Goal: Task Accomplishment & Management: Complete application form

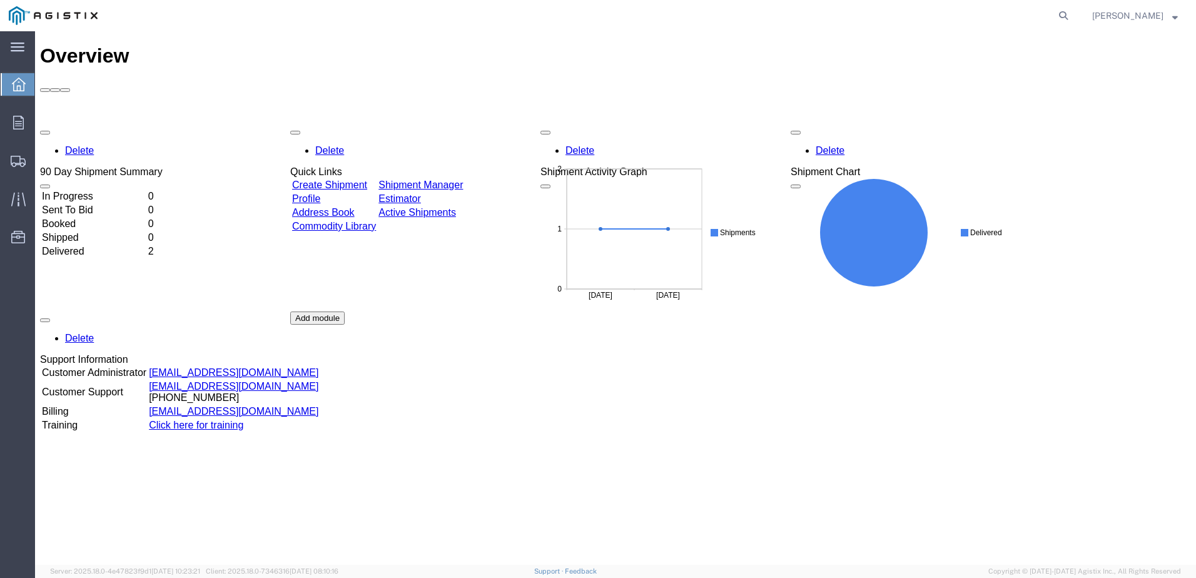
click at [323, 180] on link "Create Shipment" at bounding box center [329, 185] width 75 height 11
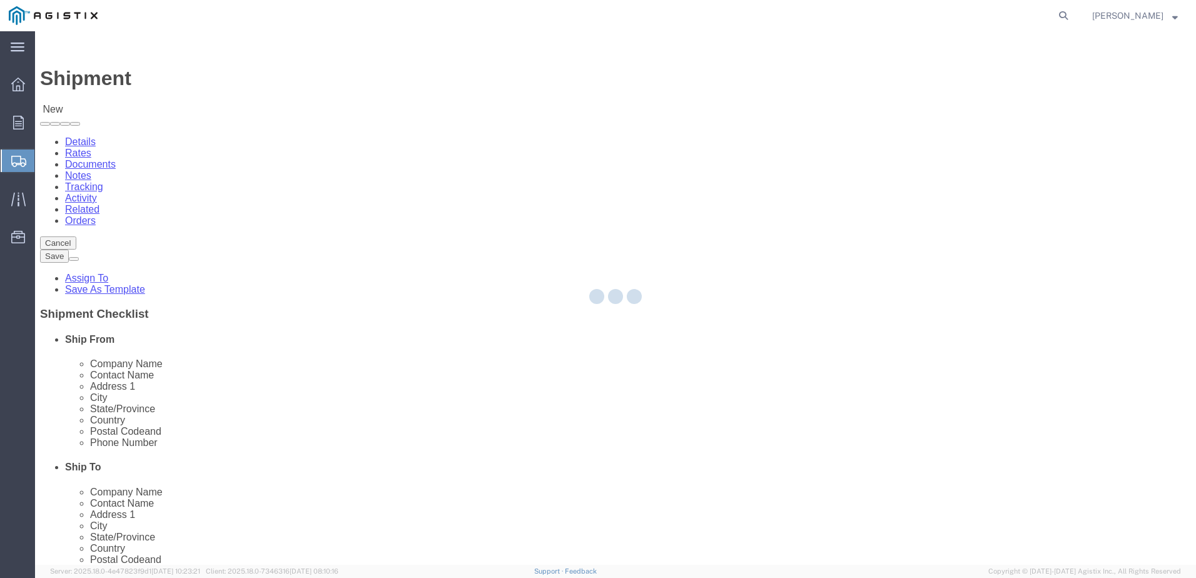
select select
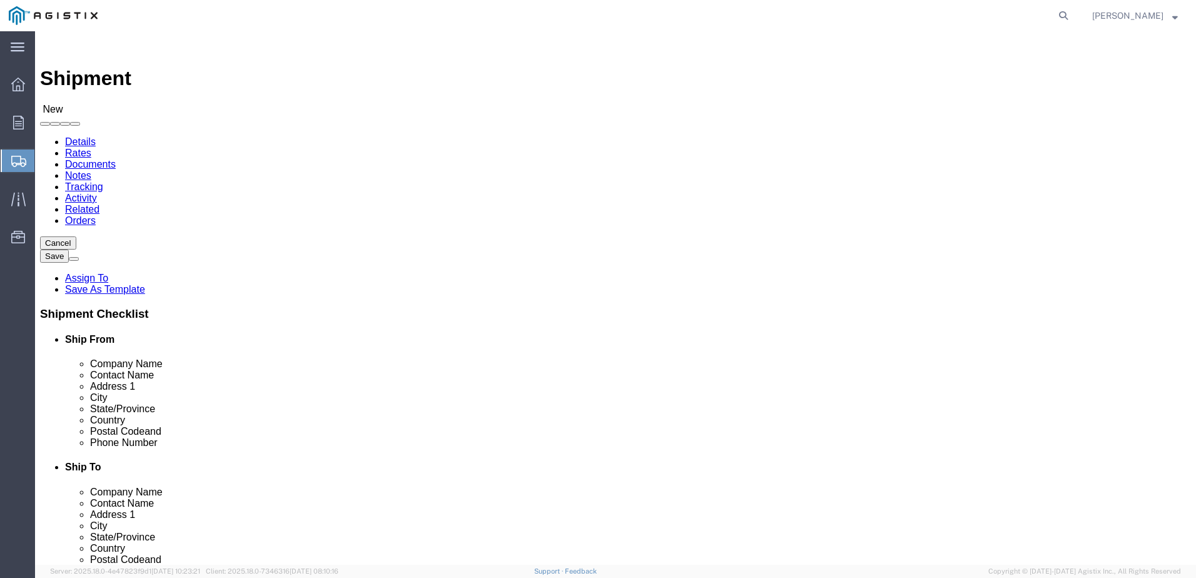
click select "Select American Power Systems, Inc. PG&E"
select select "9596"
click select "Select American Power Systems, Inc. PG&E"
select select "PURCHORD"
select select
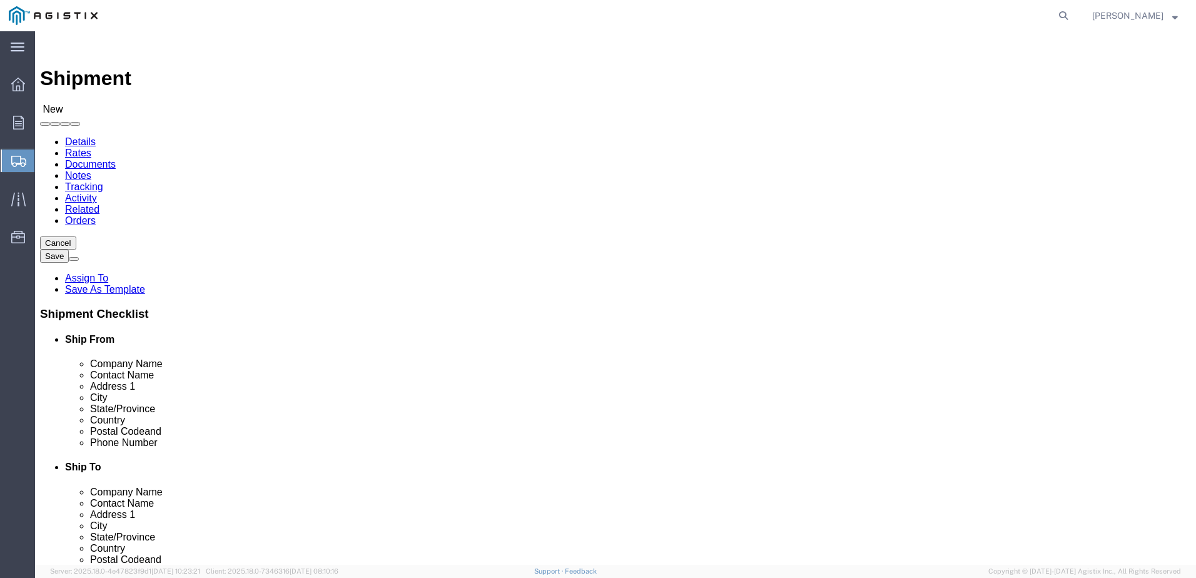
select select
click select "Select All Others [GEOGRAPHIC_DATA] [GEOGRAPHIC_DATA] [GEOGRAPHIC_DATA] [GEOGRA…"
select select "23082"
click select "Select All Others [GEOGRAPHIC_DATA] [GEOGRAPHIC_DATA] [GEOGRAPHIC_DATA] [GEOGRA…"
click input "text"
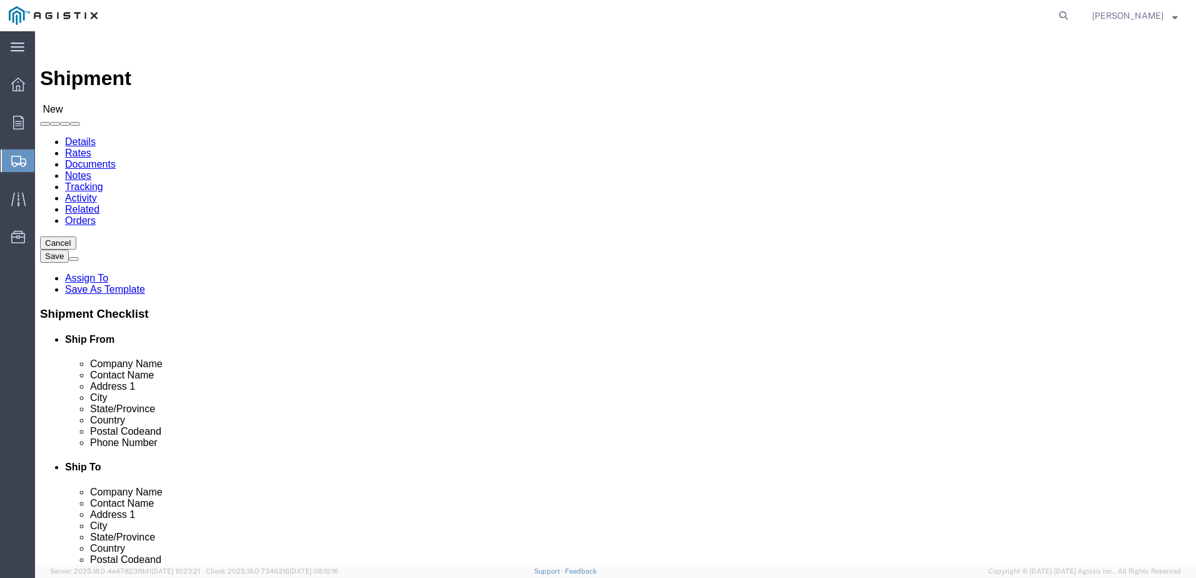
type input "P"
type input "American Power Systems"
click div "Location My Profile Location [GEOGRAPHIC_DATA][PERSON_NAME][GEOGRAPHIC_DATA] [G…"
click input "[PERSON_NAME]"
type input "[PERSON_NAME]"
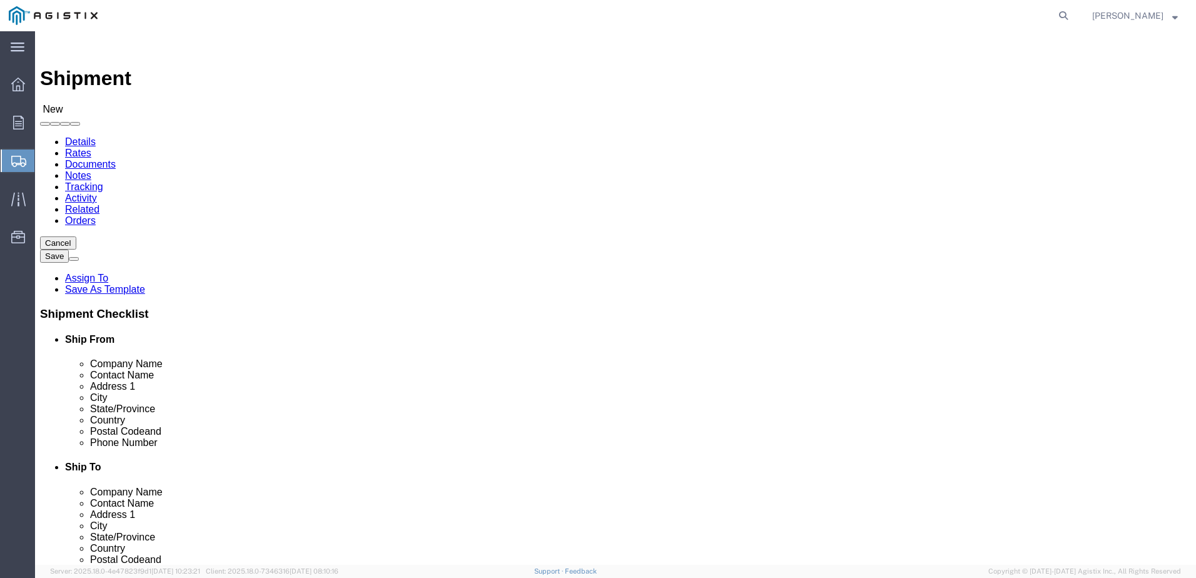
type input "[STREET_ADDRESS]"
select select
type input "Rialto"
select select
type input "C"
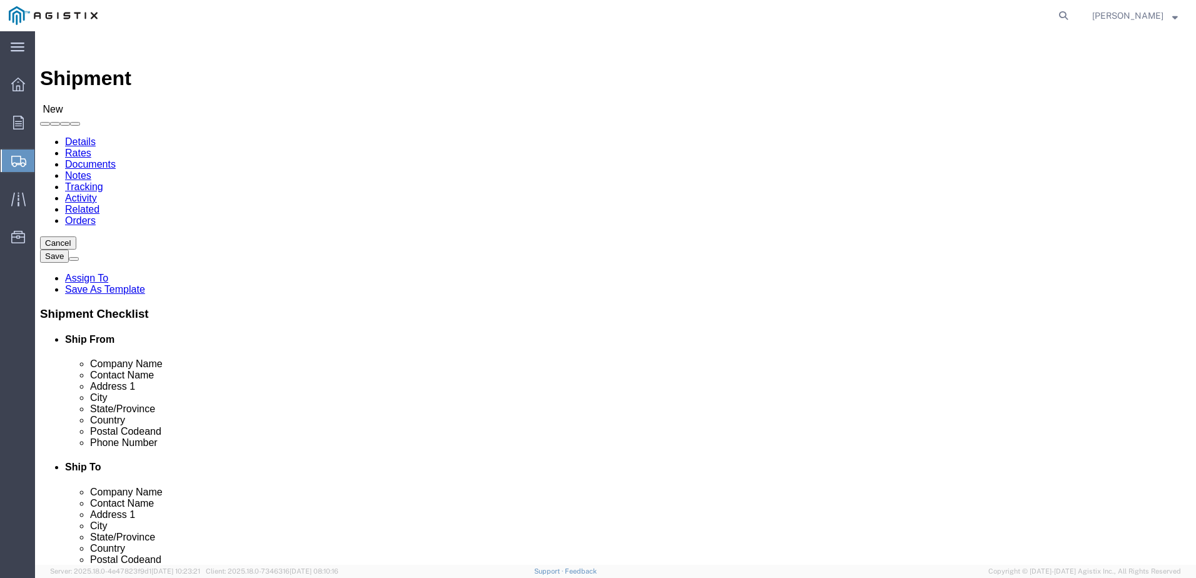
type input "C"
type input "CA"
select select
select select "CA"
click input "text"
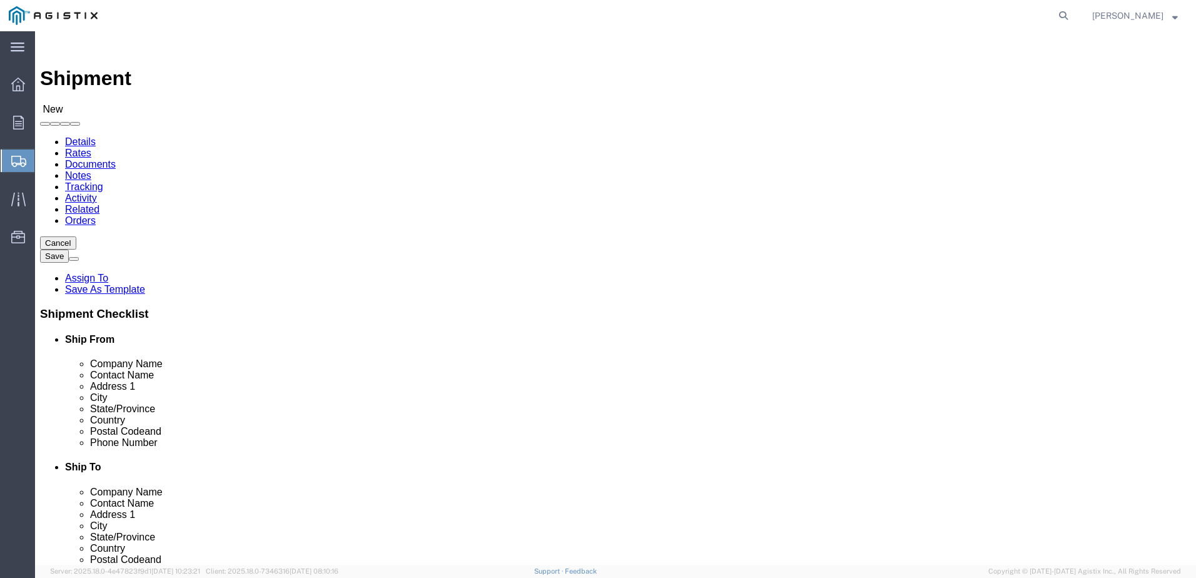
type input "92376"
select select
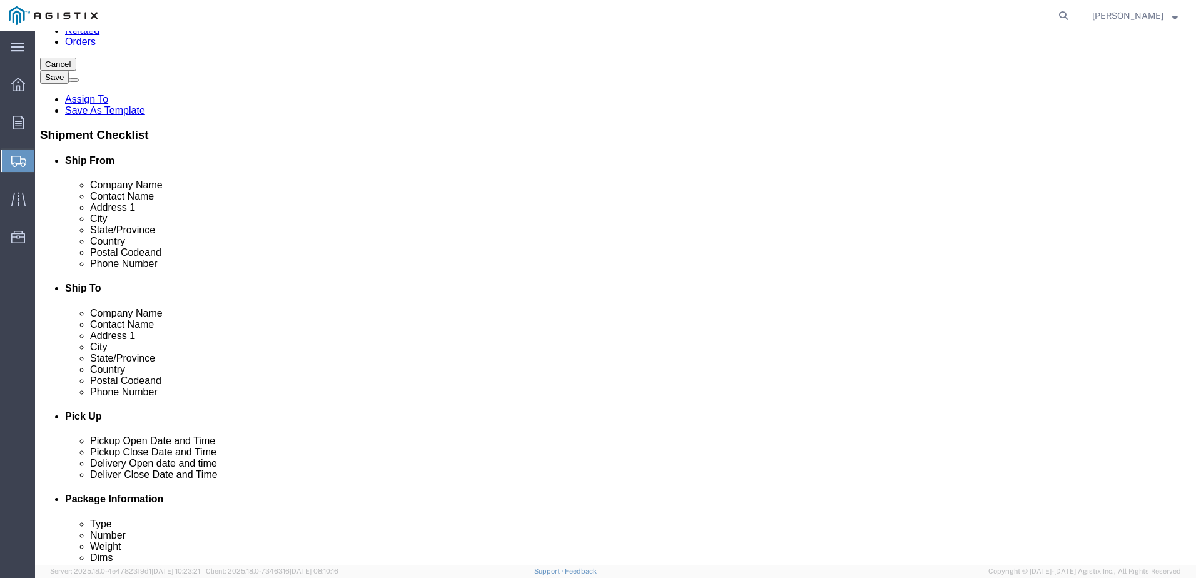
scroll to position [203, 0]
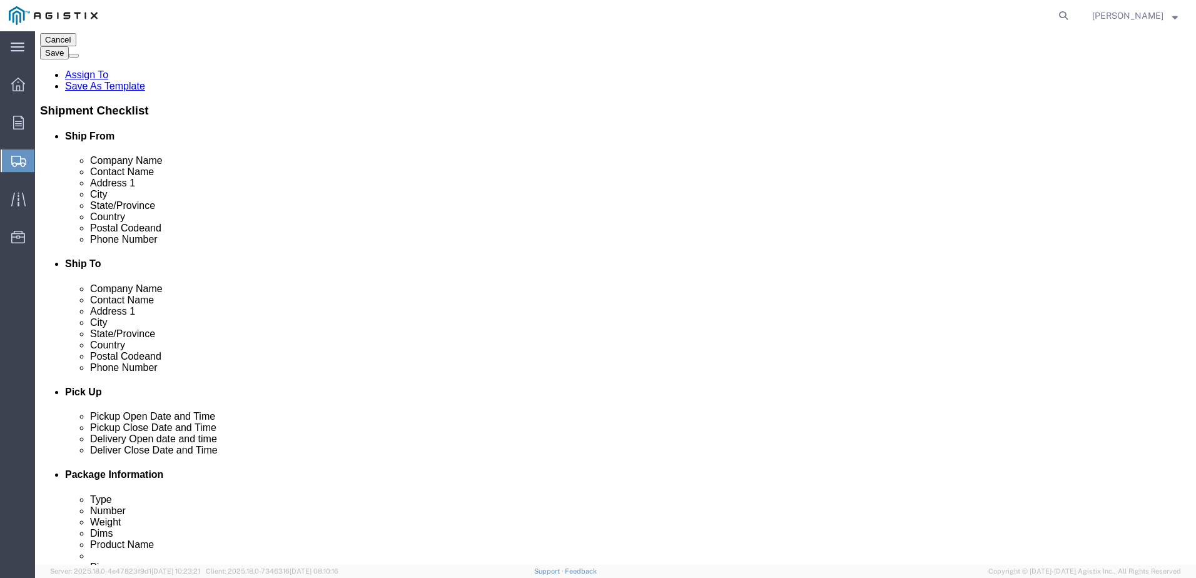
click input "text"
type input "[PHONE_NUMBER]"
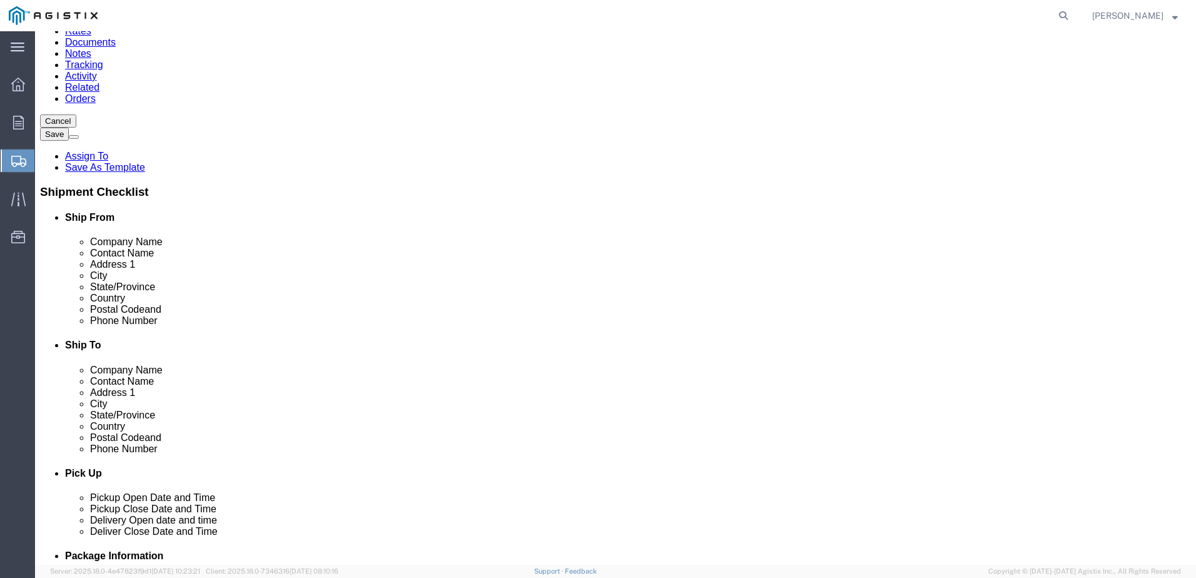
click input "text"
type input "P"
type input "PG&E"
click input "text"
type input "[PERSON_NAME]"
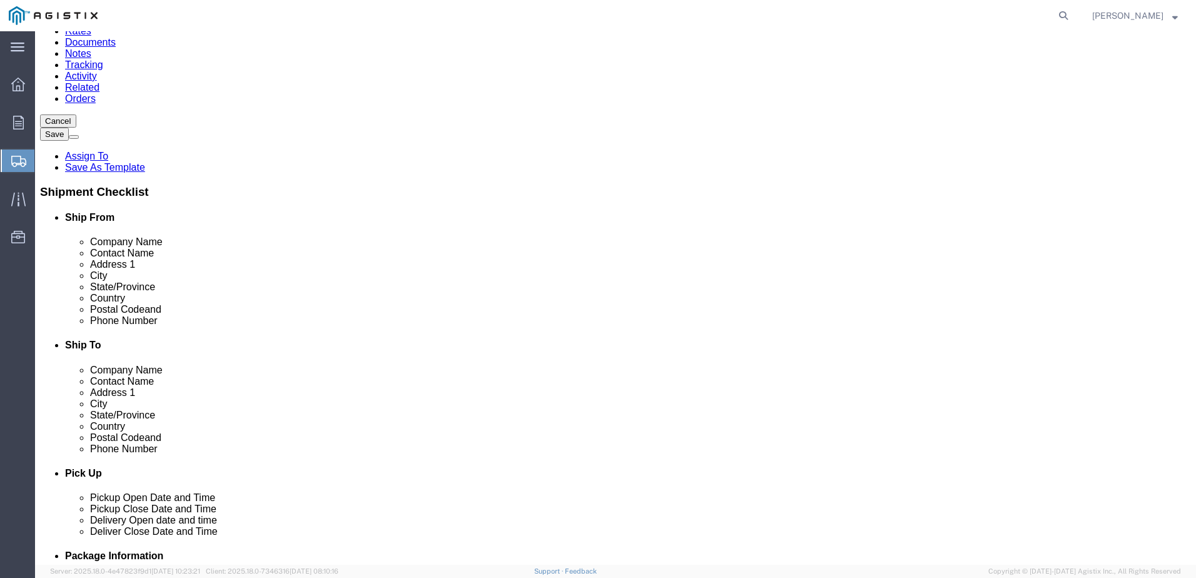
type input "[STREET_ADDRESS][PERSON_NAME]"
select select
type input "Auburn"
select select
type input "C"
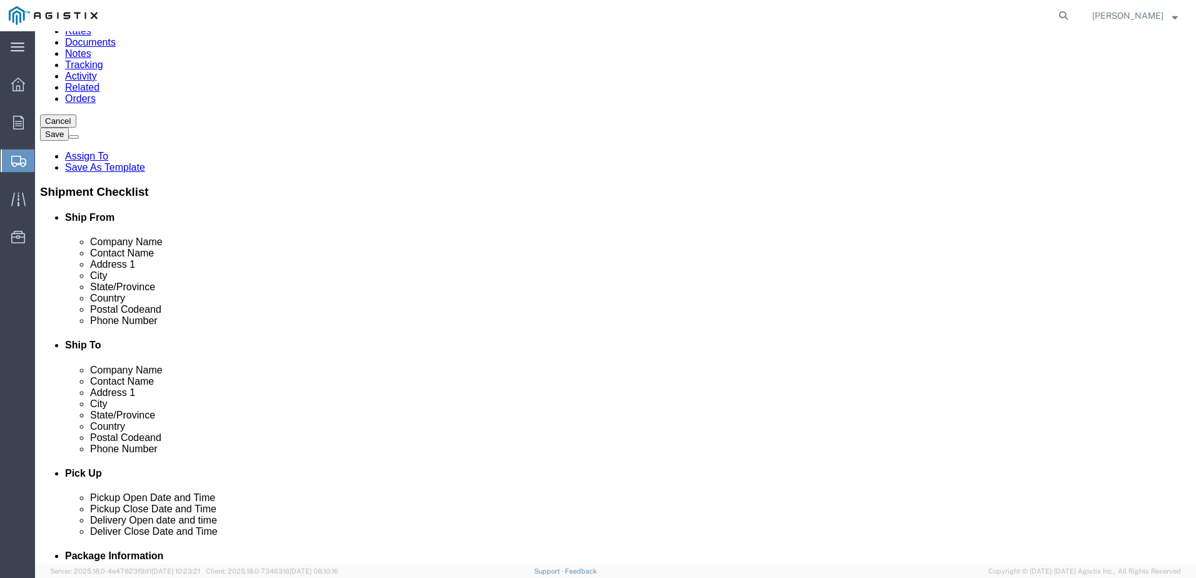
type input "C"
select select
select select "CA"
type input "95602"
select select
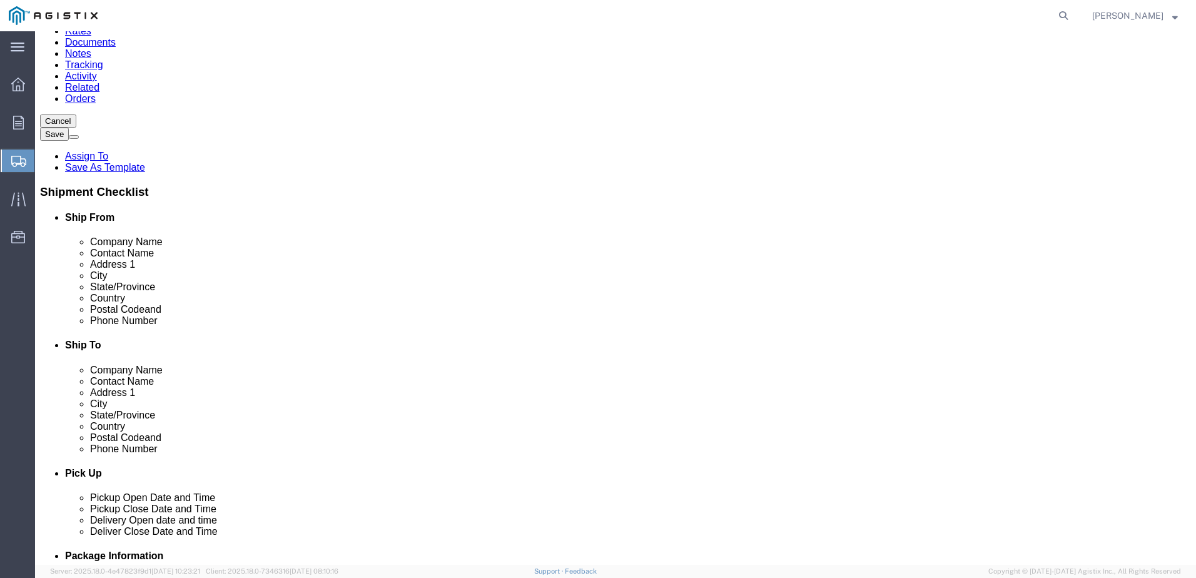
click input "text"
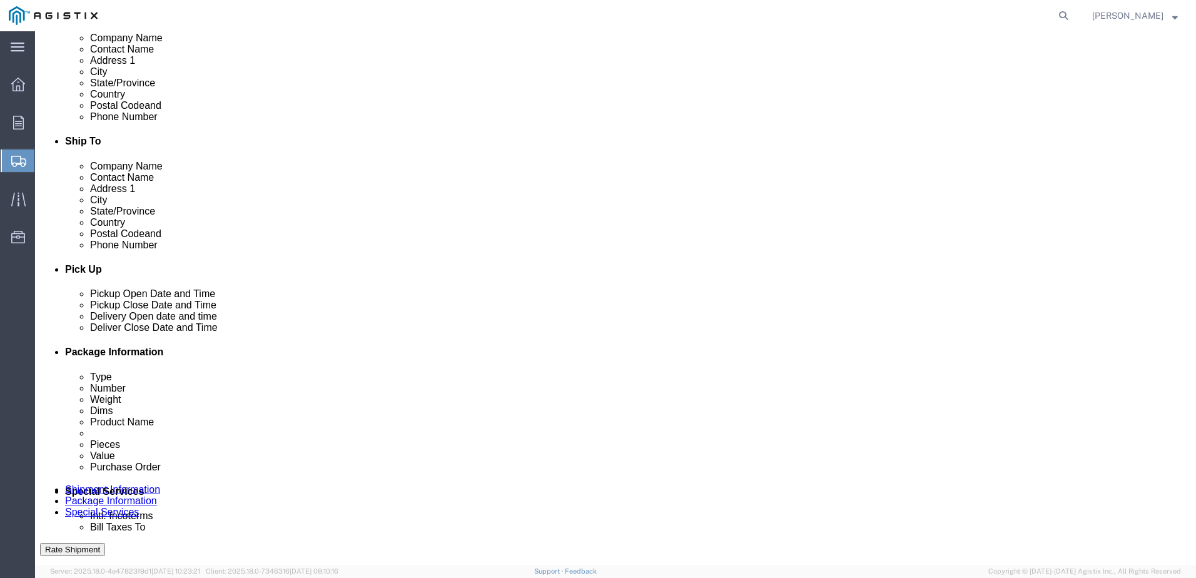
scroll to position [327, 0]
type input "[PHONE_NUMBER]"
click div "[DATE] 12:00 PM"
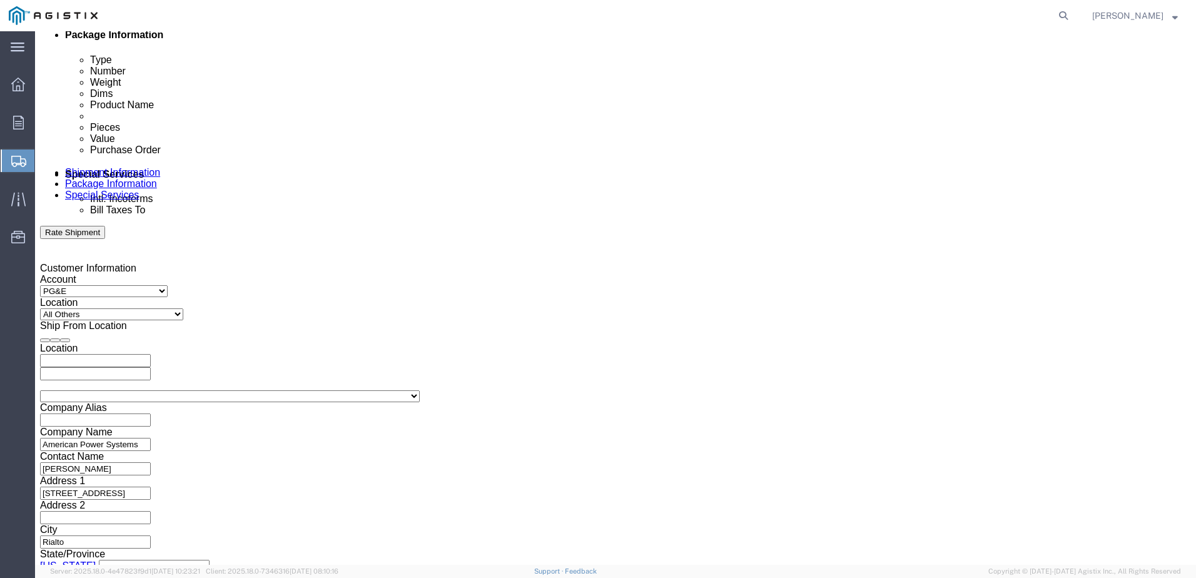
click div
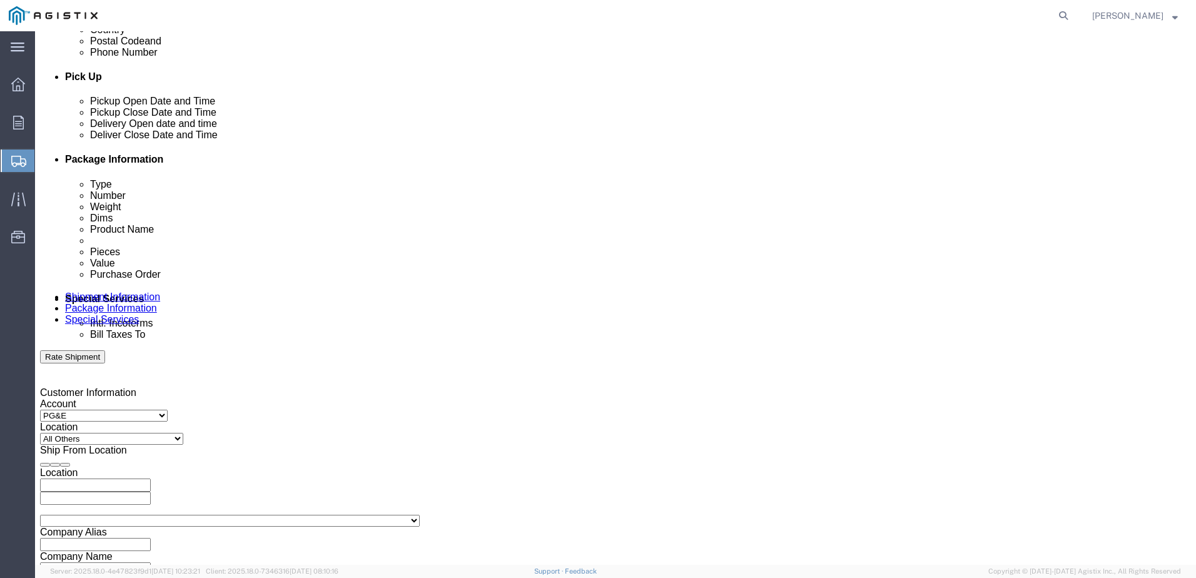
scroll to position [509, 0]
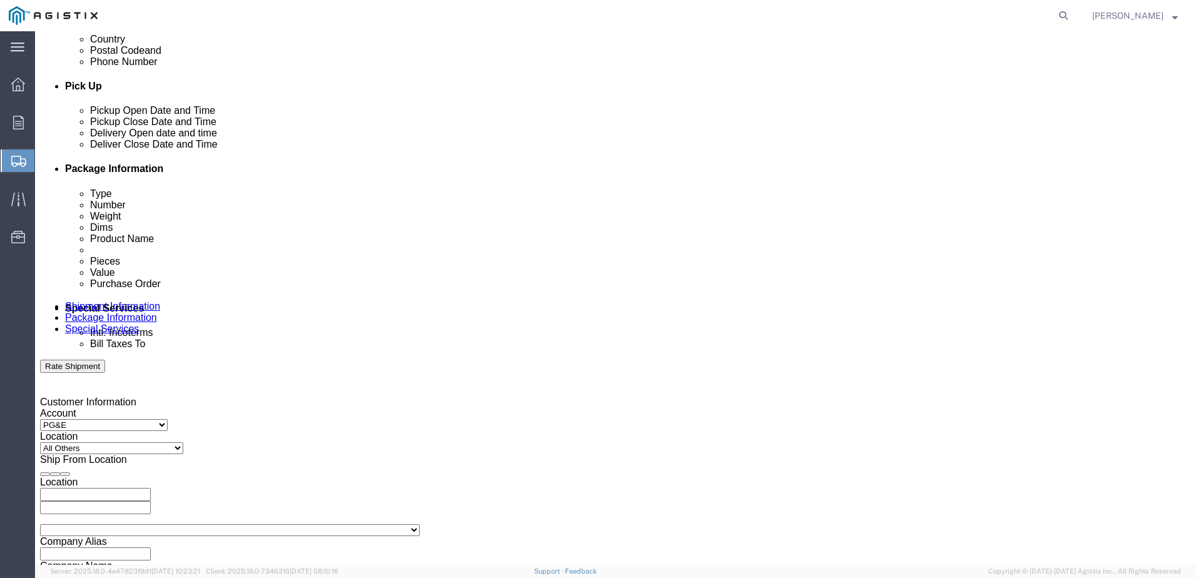
click div "[DATE] 12:00 PM"
type input "9:00 AM"
click div "Customer Information Account Select American Power Systems, Inc. PG&E Location …"
click div "[DATE] 1:00 PM"
type input "3:00 PM"
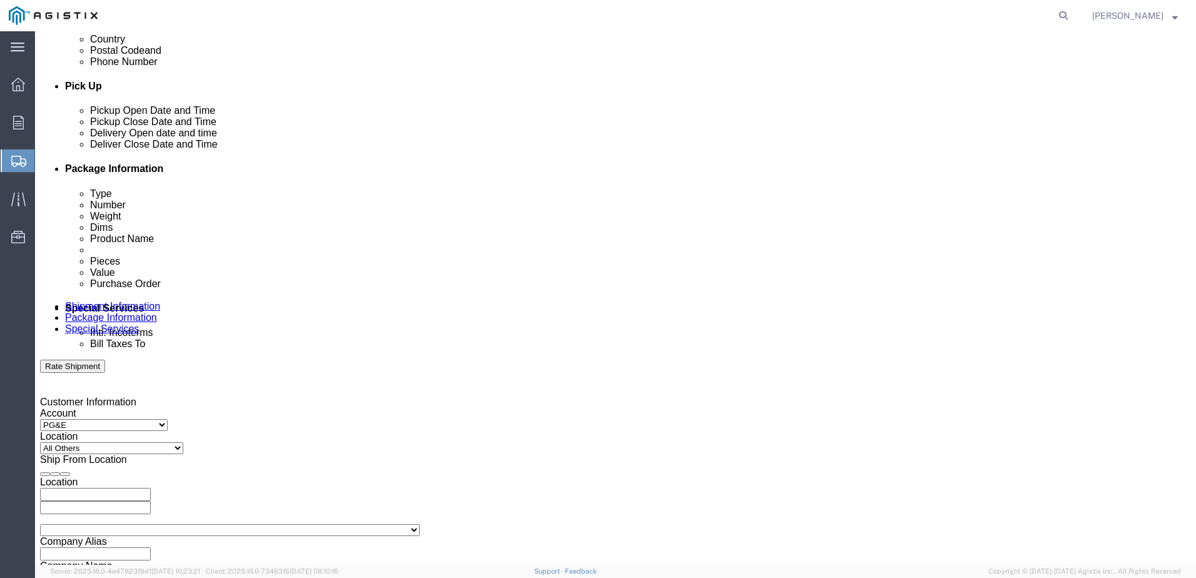
click button "Apply"
click div
click input "4:00 PM"
type input "10:00 AM"
click button "Apply"
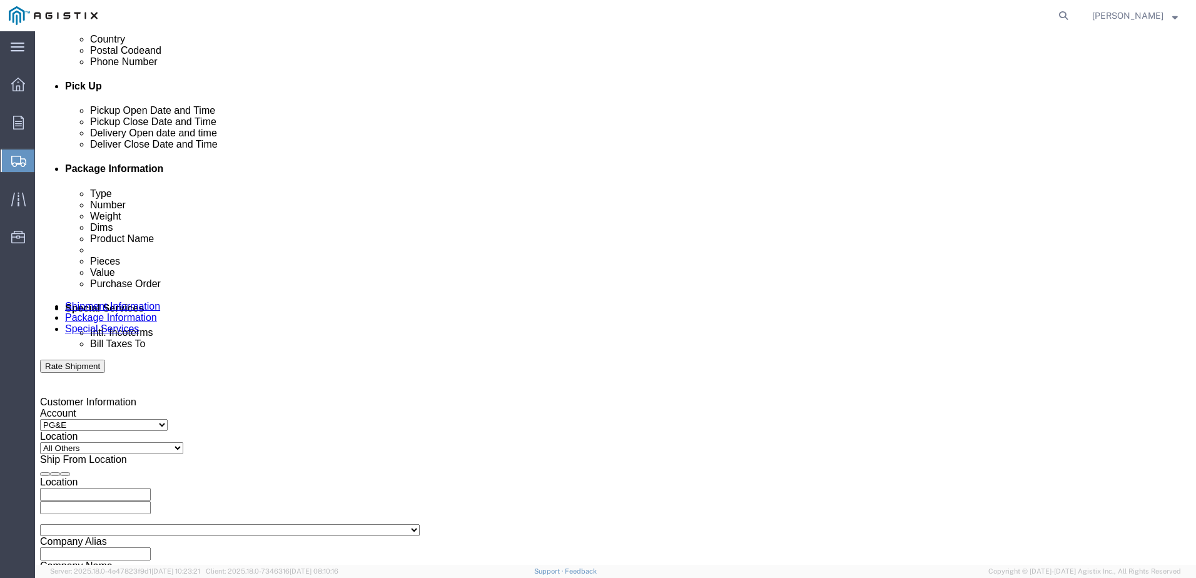
click div
click input "11:00 AM"
click input "2:00 PM"
type input "3:00 PM"
click div "Shipping Mode (Optional)"
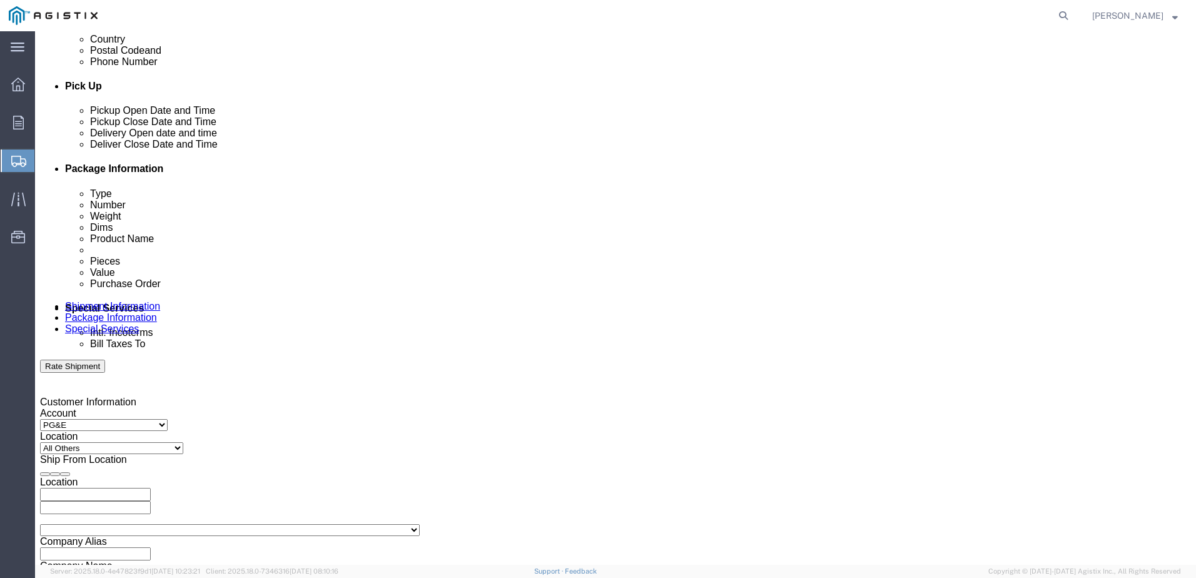
click input "text"
type input "2701236343"
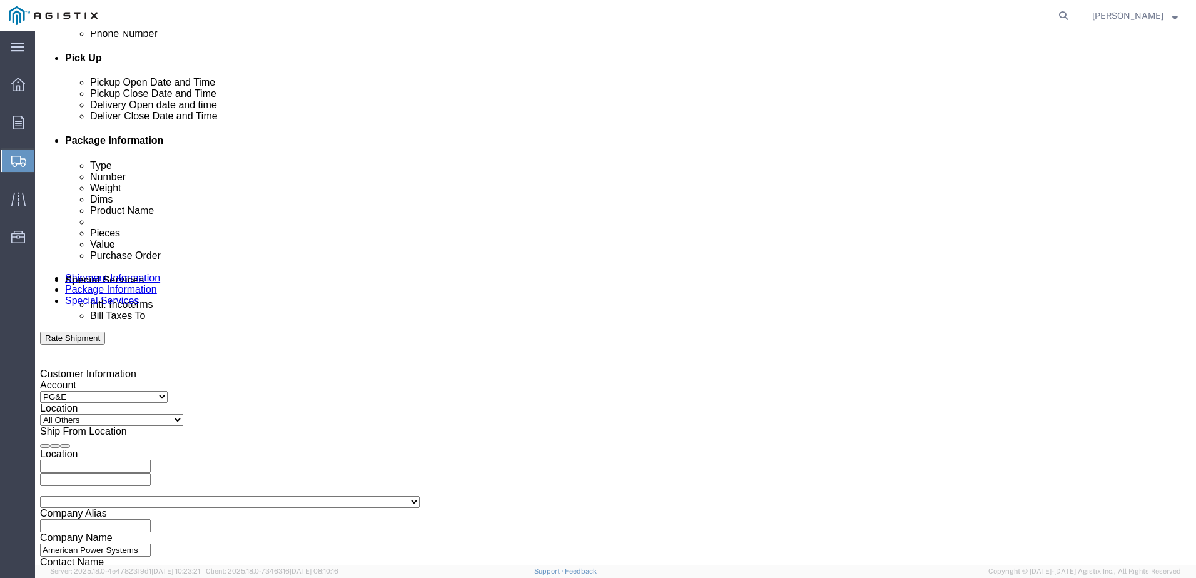
scroll to position [559, 0]
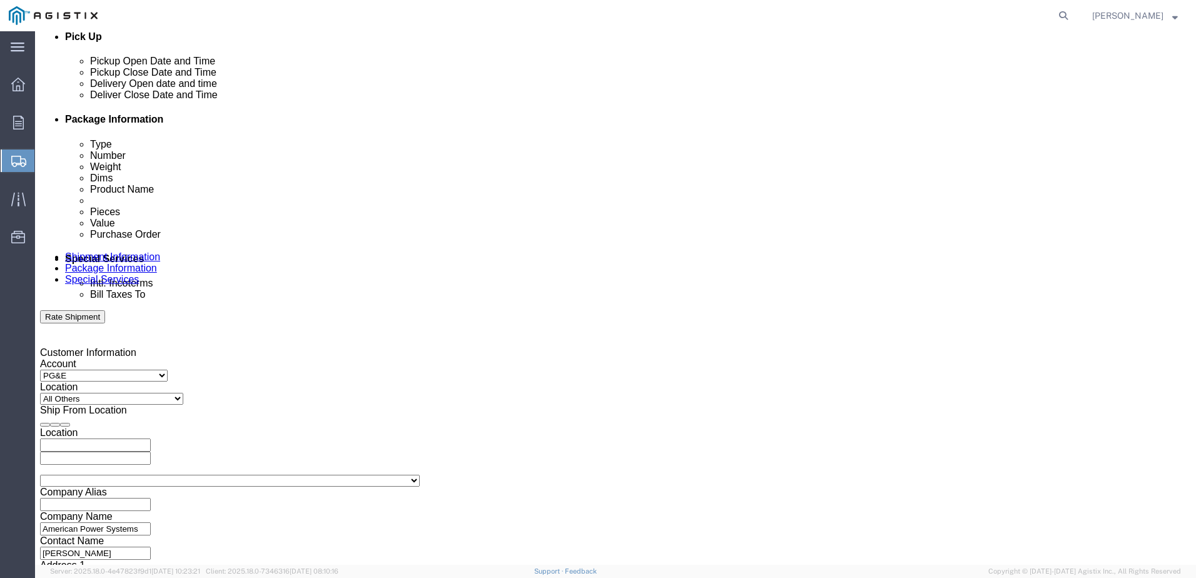
click button "Rate Shipment"
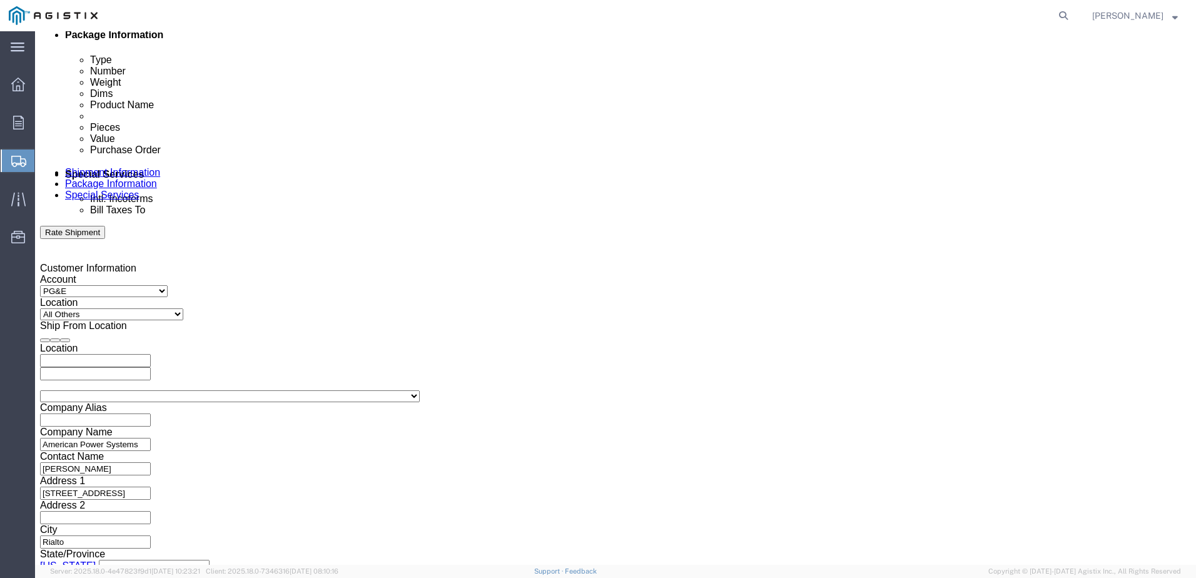
click button "Continue"
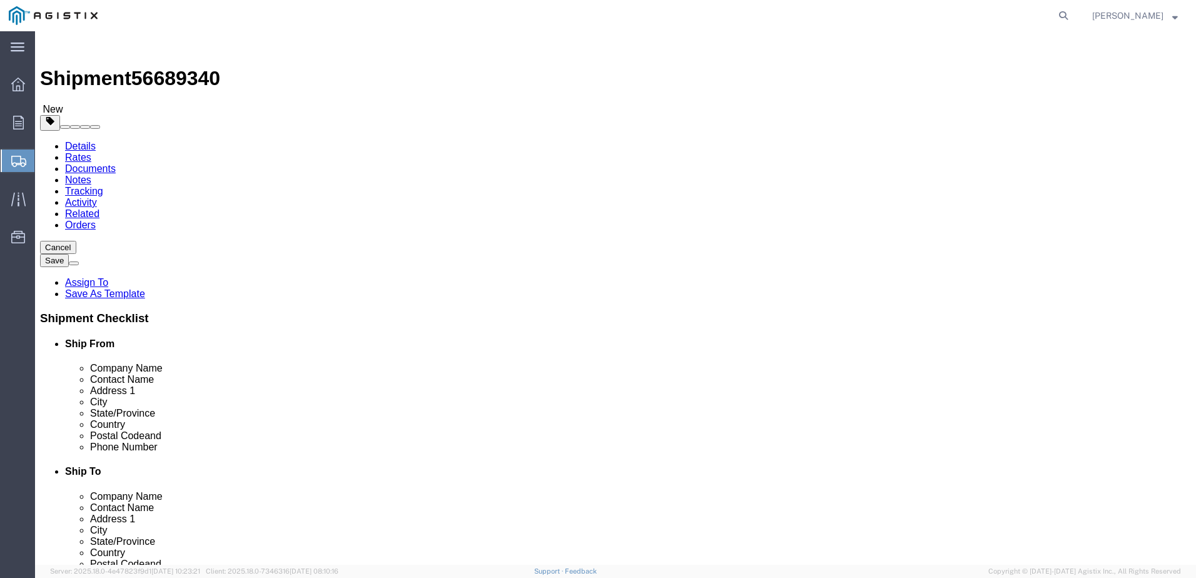
click select "Select Bulk Bundle(s) Cardboard Box(es) Carton(s) Crate(s) Drum(s) (Fiberboard)…"
select select "PSNS"
click select "Select Bulk Bundle(s) Cardboard Box(es) Carton(s) Crate(s) Drum(s) (Fiberboard)…"
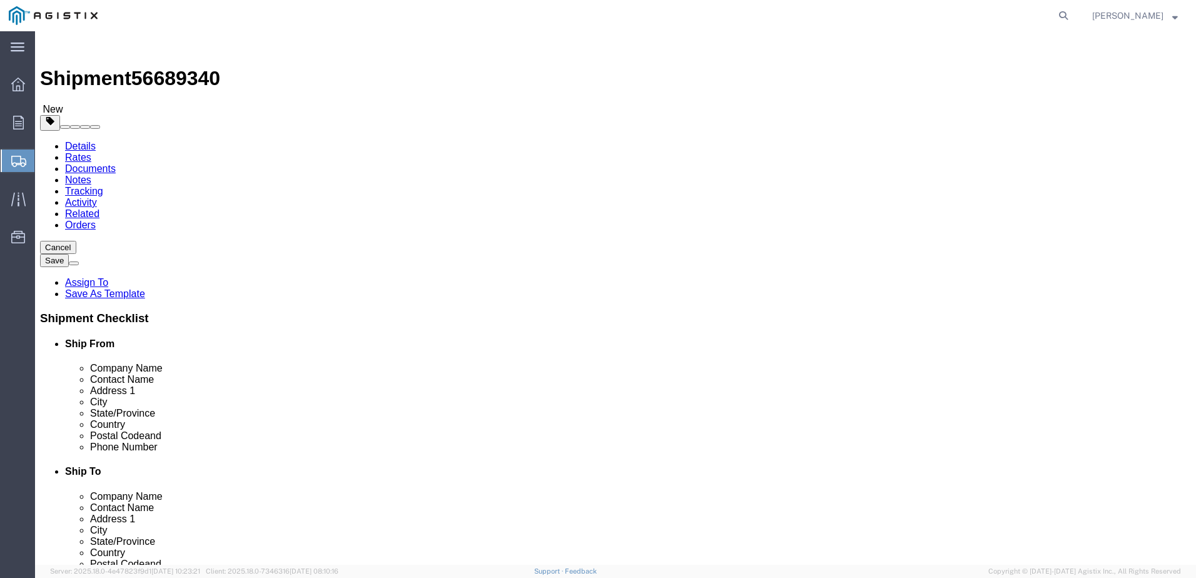
click input "text"
type input "4"
type input "36"
type input "20"
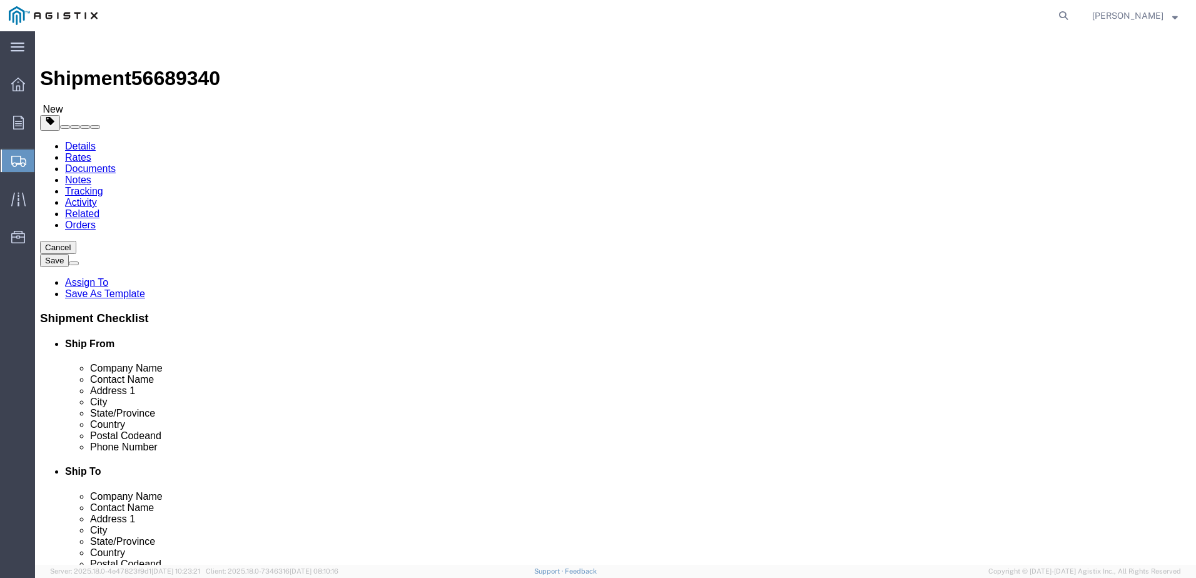
type input "300"
click link "Add Content"
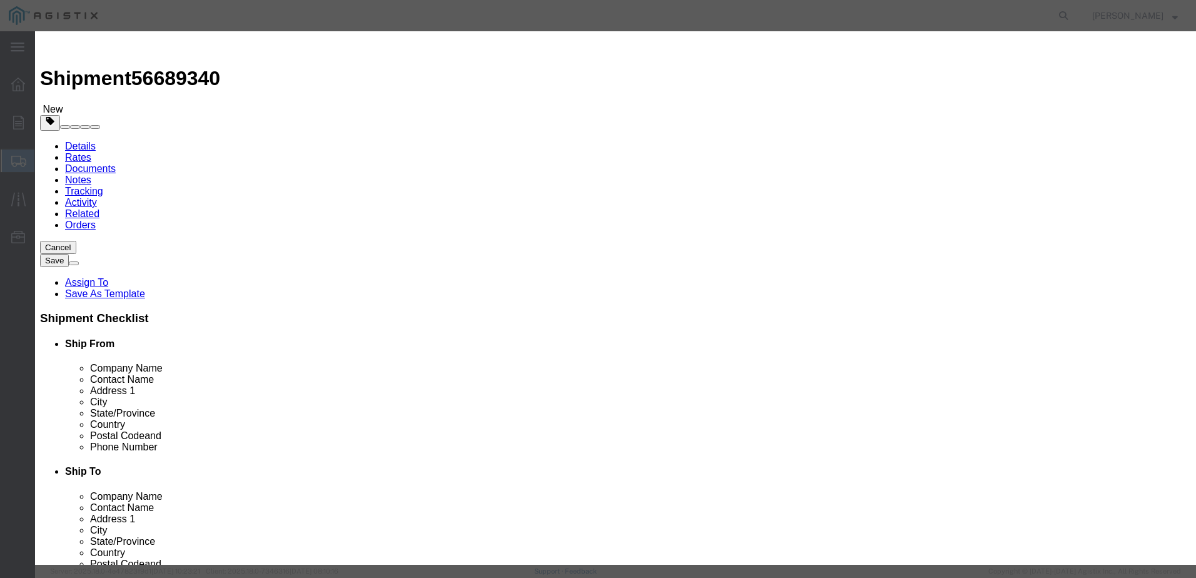
click input "text"
type input "Batteries"
drag, startPoint x: 433, startPoint y: 140, endPoint x: 324, endPoint y: 167, distance: 112.3
click div "Product Name Batteries Pieces 0 Select Bag Barrels 100Board Feet Bottle Box Bli…"
type input "1148.00"
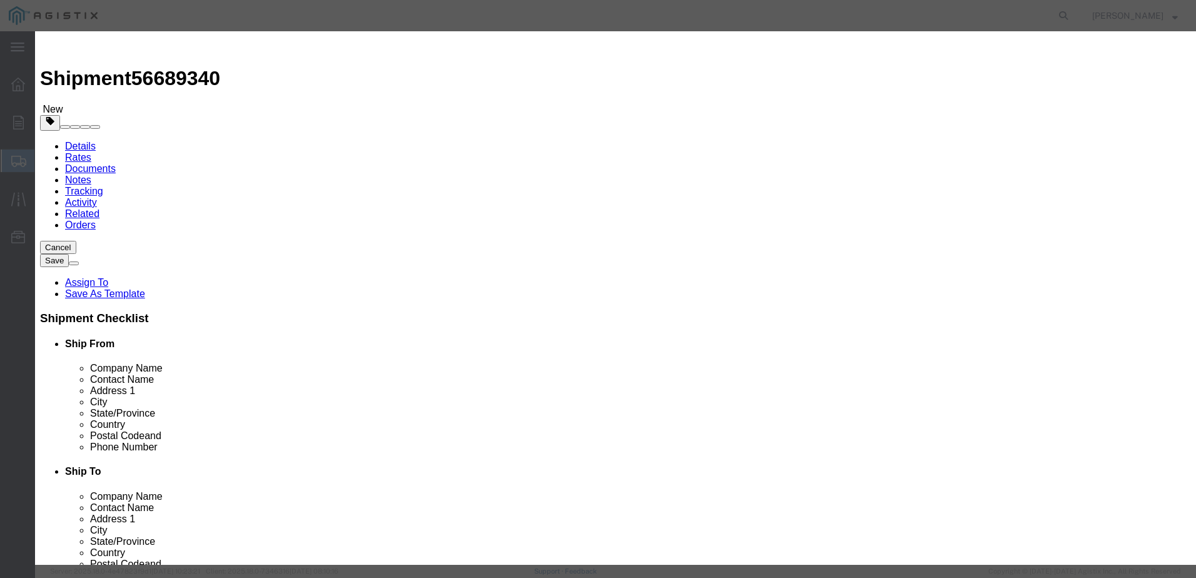
select select "USD"
click select "Select 50 55 60 65 70 85 92.5 100 125 175 250 300 400"
select select "60"
click select "Select 50 55 60 65 70 85 92.5 100 125 175 250 300 400"
click textarea
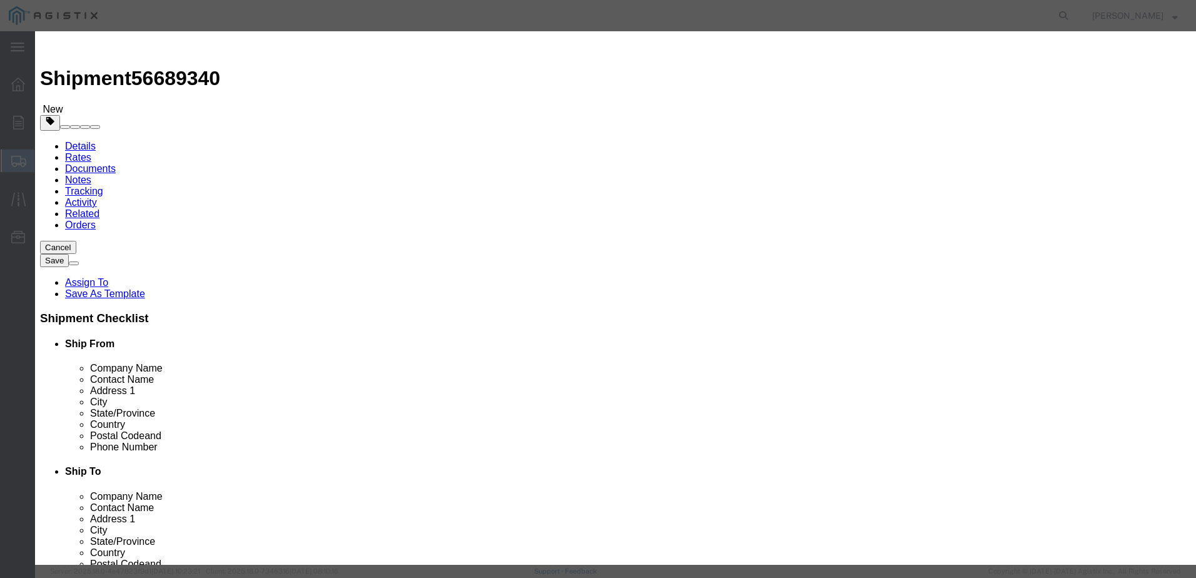
type textarea "(4) 12AVR100ET"
drag, startPoint x: 387, startPoint y: 123, endPoint x: 359, endPoint y: 127, distance: 28.4
click div "0"
type input "4"
type input "4592"
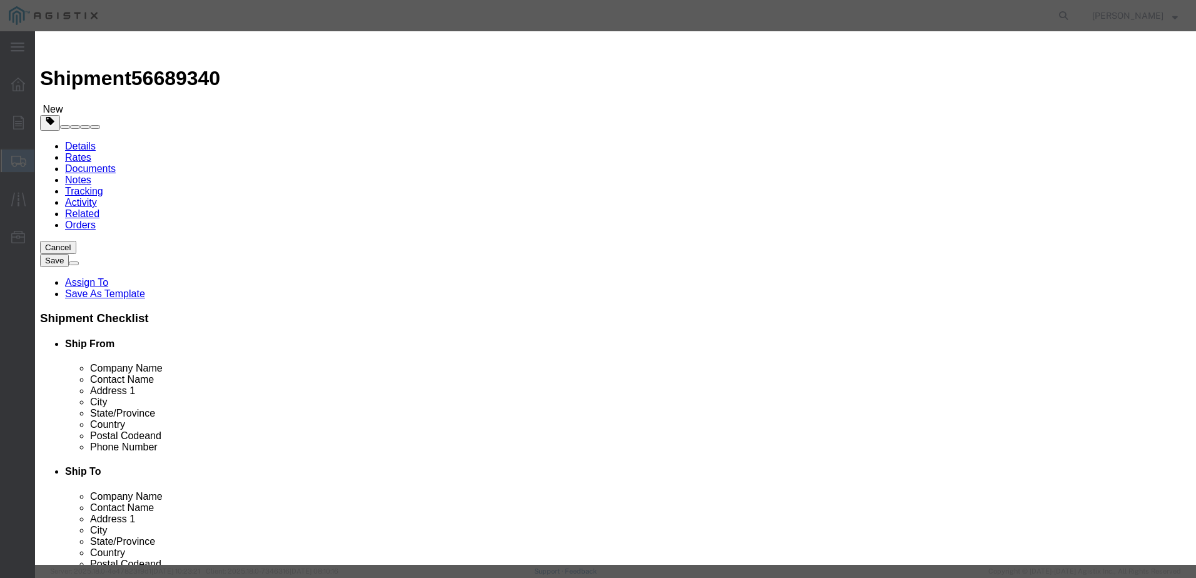
click button "Save & Close"
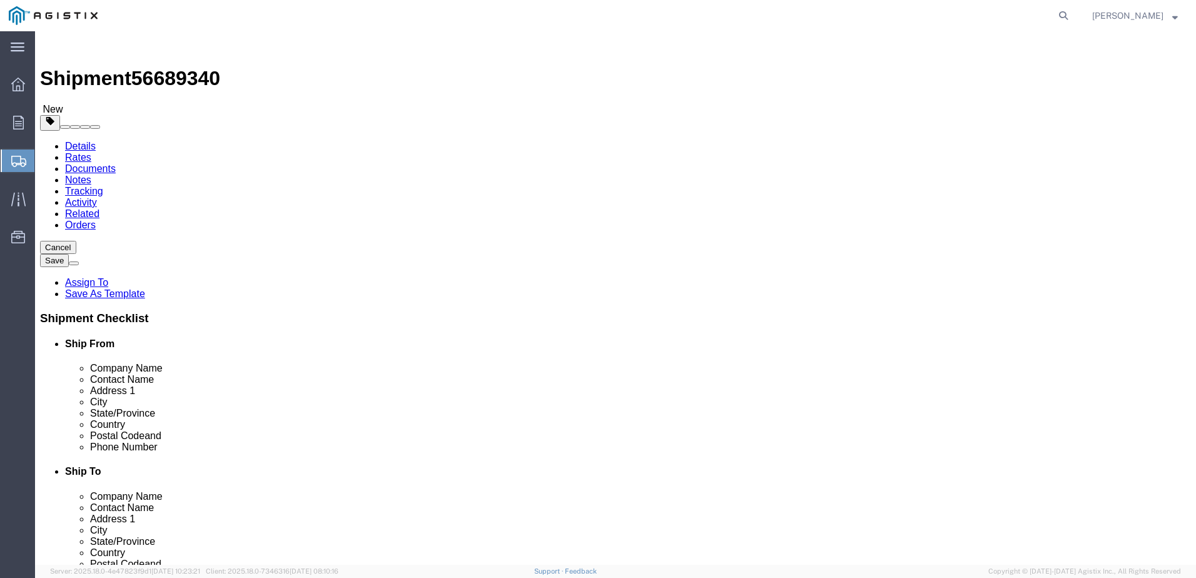
click dd "4592.00 USD"
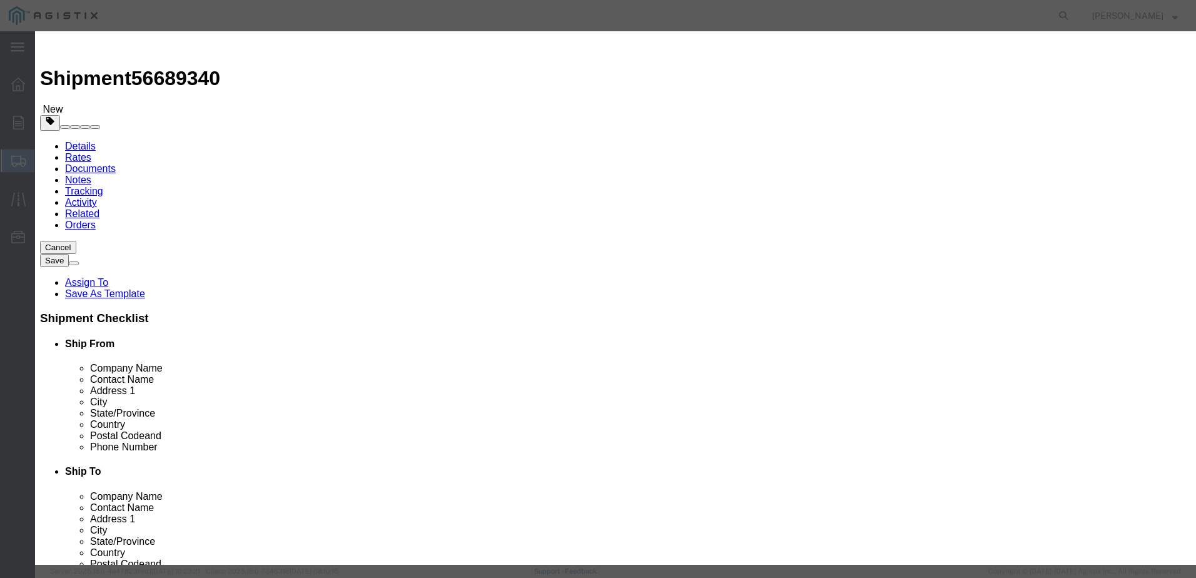
drag, startPoint x: 414, startPoint y: 140, endPoint x: 340, endPoint y: 141, distance: 73.2
click div "Total Value 4592.00 Select ADP AED AFN ALL AMD AOA ARS ATS AUD AWG AZN BAM BBD …"
type input "287.00"
click button "Save & Close"
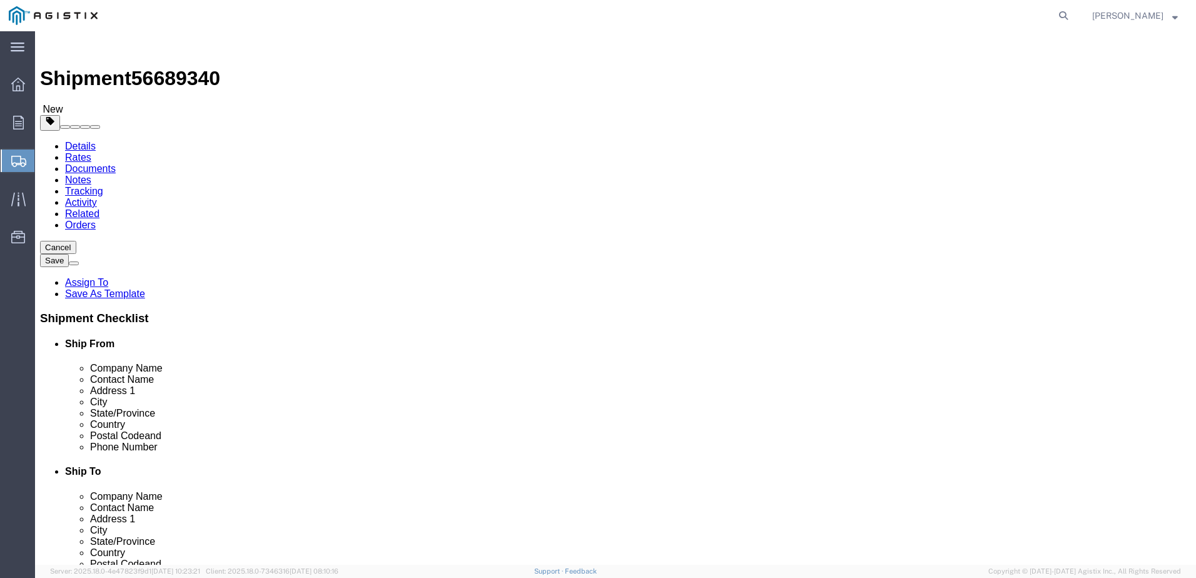
click dd "287.00 USD"
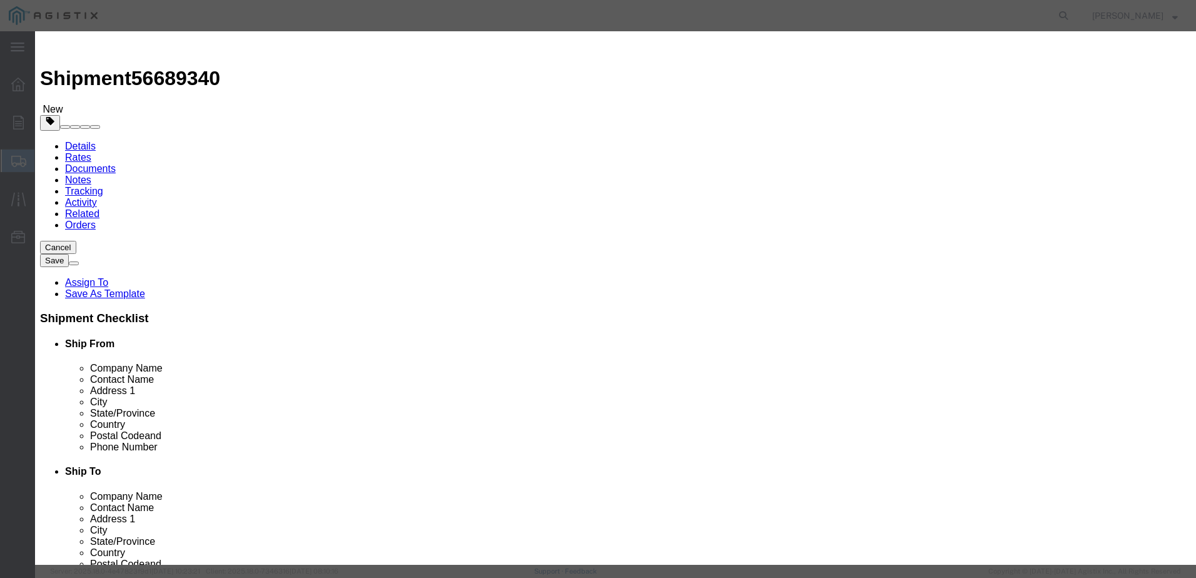
drag, startPoint x: 398, startPoint y: 146, endPoint x: 355, endPoint y: 148, distance: 42.6
click div "287.00"
type input "1148.00"
click button "Save & Close"
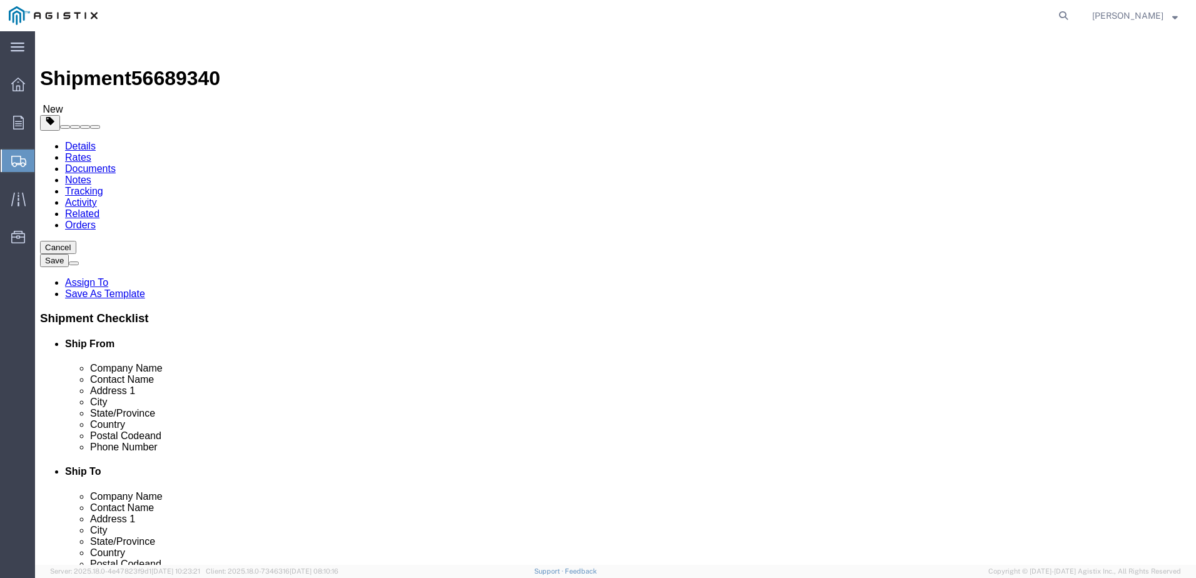
click button "Rate Shipment"
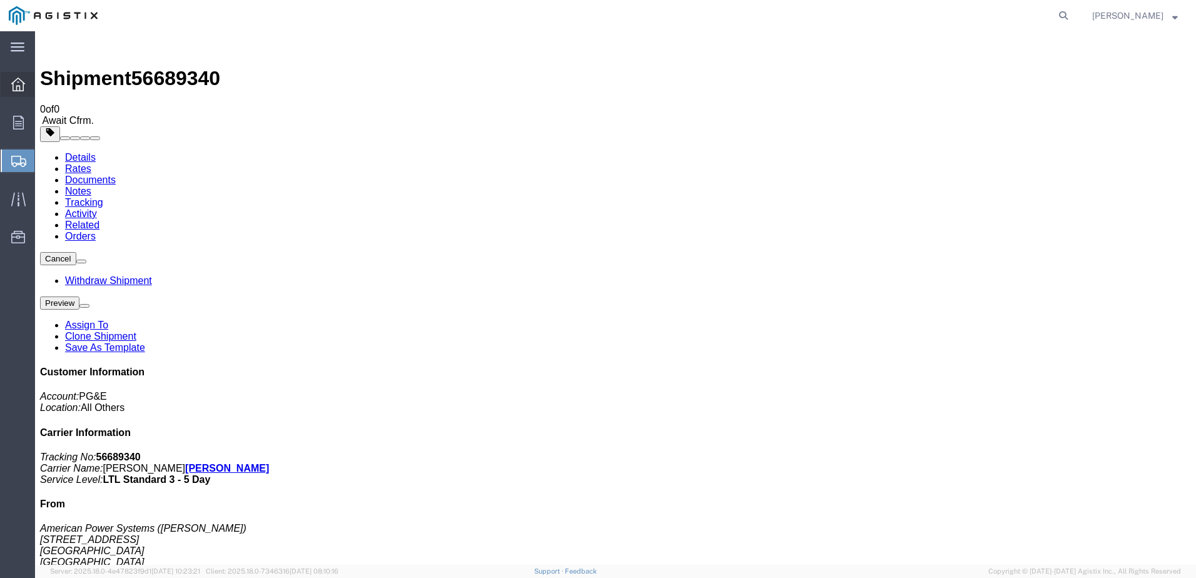
click at [24, 84] on icon at bounding box center [18, 85] width 14 height 14
